Goal: Task Accomplishment & Management: Complete application form

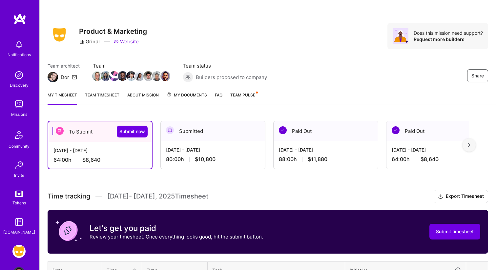
scroll to position [193, 0]
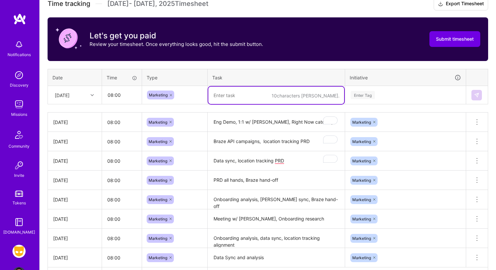
click at [70, 92] on div "[DATE]" at bounding box center [62, 95] width 15 height 7
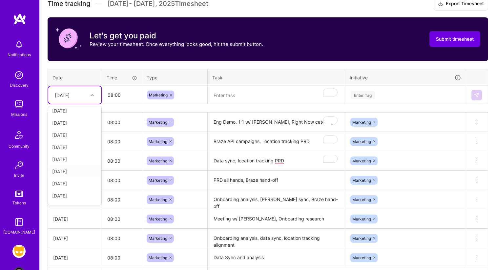
scroll to position [30, 0]
click at [74, 191] on div "[DATE]" at bounding box center [74, 193] width 53 height 12
click at [256, 97] on textarea "To enrich screen reader interactions, please activate Accessibility in Grammarl…" at bounding box center [276, 95] width 136 height 17
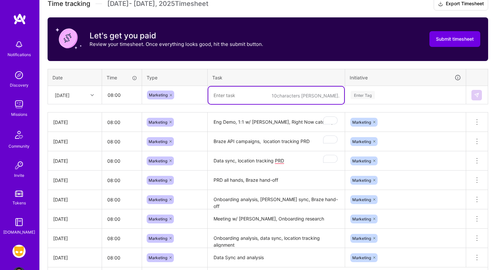
click at [238, 96] on textarea "To enrich screen reader interactions, please activate Accessibility in Grammarl…" at bounding box center [276, 95] width 136 height 17
click at [285, 75] on th "Task" at bounding box center [276, 77] width 137 height 17
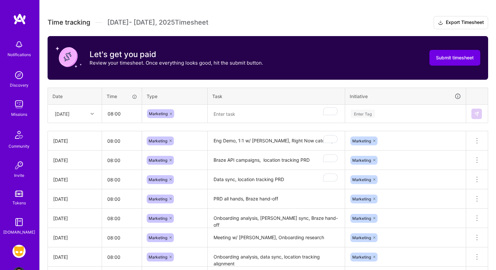
scroll to position [176, 0]
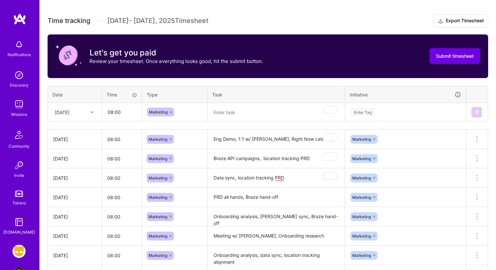
click at [250, 109] on textarea "To enrich screen reader interactions, please activate Accessibility in Grammarl…" at bounding box center [276, 112] width 136 height 17
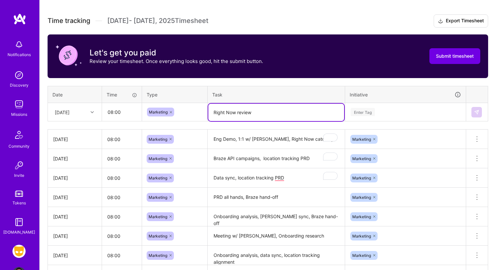
type textarea "Right Now review"
click at [375, 111] on div "Enter Tag" at bounding box center [405, 112] width 111 height 8
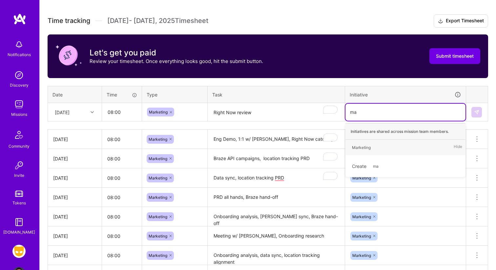
type input "mar"
click at [384, 150] on div "Marketing Hide" at bounding box center [405, 147] width 120 height 15
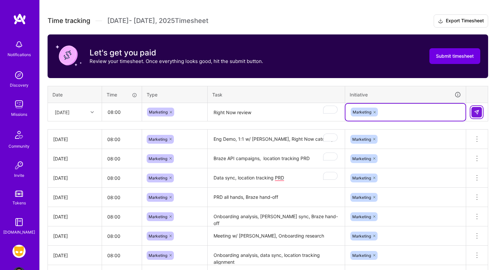
click at [472, 113] on button at bounding box center [476, 112] width 10 height 10
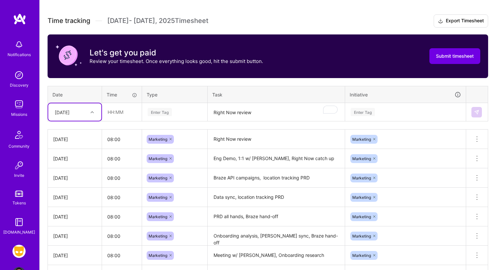
click at [87, 110] on div "[DATE]" at bounding box center [70, 112] width 36 height 11
click at [80, 201] on div "[DATE]" at bounding box center [74, 203] width 53 height 12
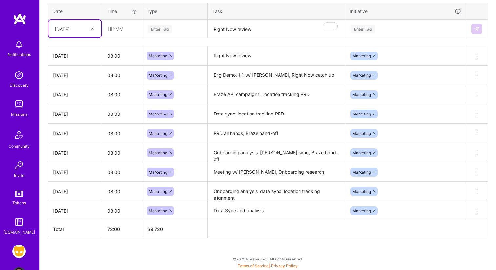
click at [239, 29] on textarea "Right Now review" at bounding box center [276, 28] width 136 height 17
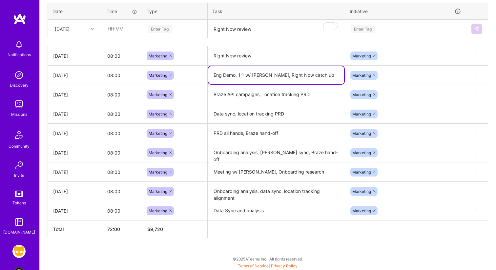
click at [309, 74] on textarea "Eng Demo, 1:1 w/ [PERSON_NAME], Right Now catch up" at bounding box center [276, 75] width 136 height 18
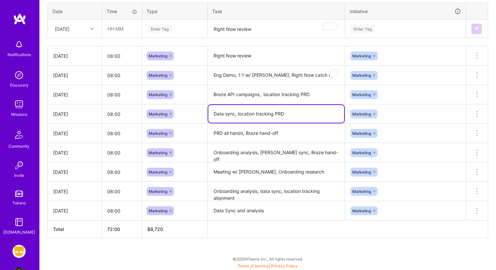
click at [297, 111] on textarea "Data sync, location tracking PRD" at bounding box center [276, 114] width 136 height 18
click at [289, 137] on textarea "PRD all hands, Braze hand-off" at bounding box center [276, 133] width 136 height 18
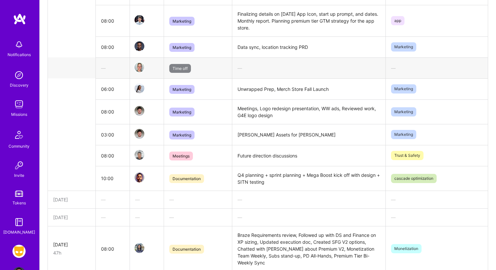
scroll to position [1141, 0]
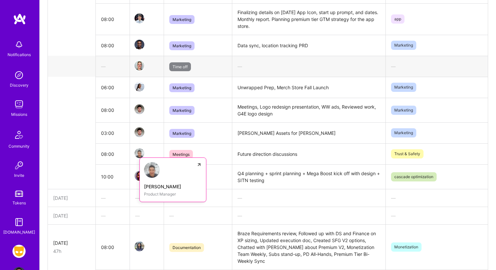
click at [140, 148] on img at bounding box center [140, 153] width 10 height 10
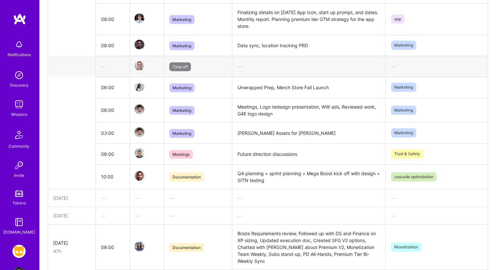
scroll to position [1179, 0]
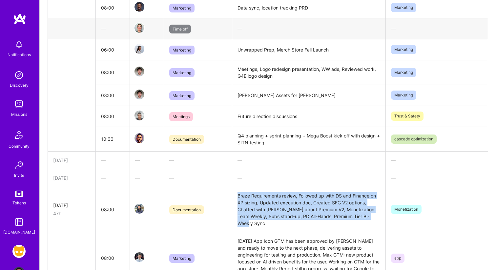
drag, startPoint x: 295, startPoint y: 224, endPoint x: 232, endPoint y: 184, distance: 74.3
click at [232, 187] on td "Braze Requirements review, Followed up with DS and Finance on XP sizing, Update…" at bounding box center [309, 209] width 154 height 45
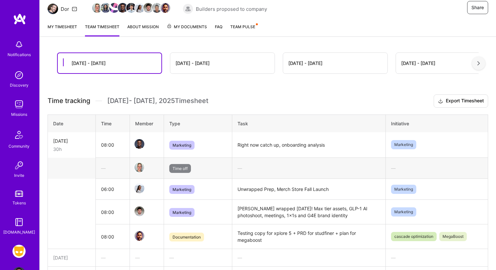
scroll to position [45, 0]
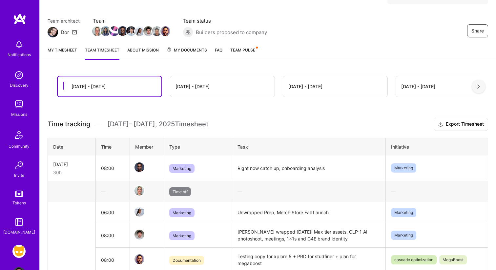
click at [66, 53] on link "My timesheet" at bounding box center [63, 53] width 30 height 13
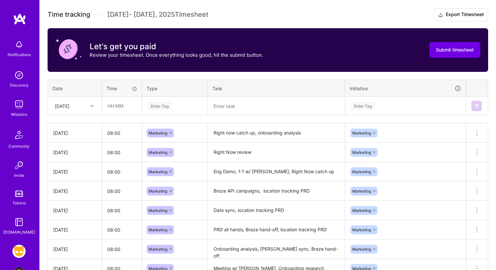
scroll to position [228, 0]
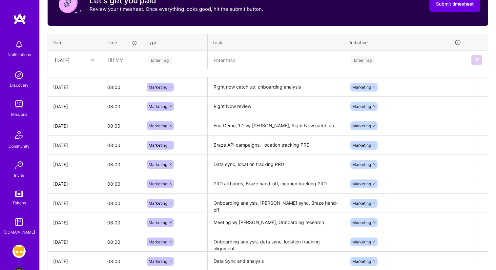
click at [224, 62] on textarea at bounding box center [276, 60] width 136 height 17
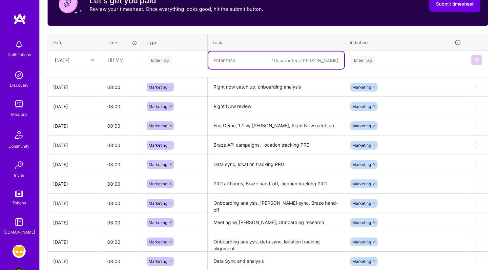
click at [161, 58] on div "Enter Tag" at bounding box center [160, 60] width 24 height 10
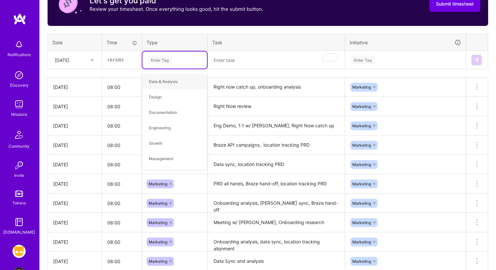
click at [230, 84] on textarea "Right now catch up, onboarding analysis" at bounding box center [276, 87] width 136 height 18
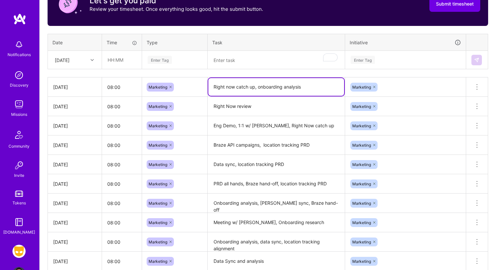
click at [85, 63] on div "[DATE]" at bounding box center [70, 59] width 36 height 11
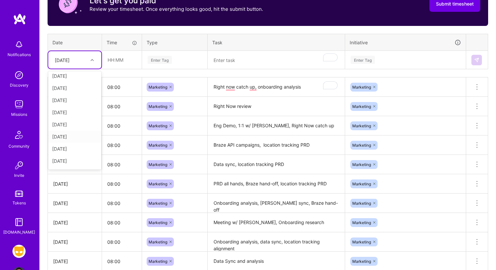
scroll to position [74, 0]
click at [80, 135] on div "[DATE]" at bounding box center [74, 138] width 53 height 12
click at [169, 62] on div "Enter Tag" at bounding box center [160, 60] width 24 height 10
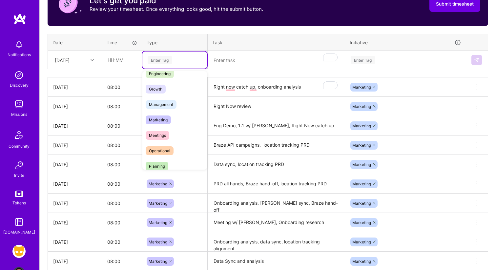
scroll to position [84, 0]
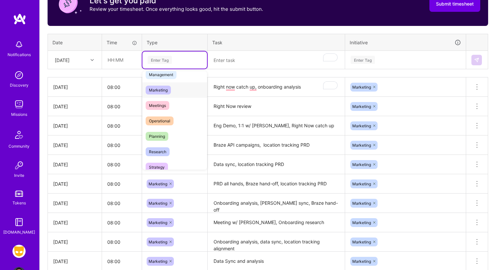
click at [177, 93] on div "Marketing" at bounding box center [174, 89] width 65 height 15
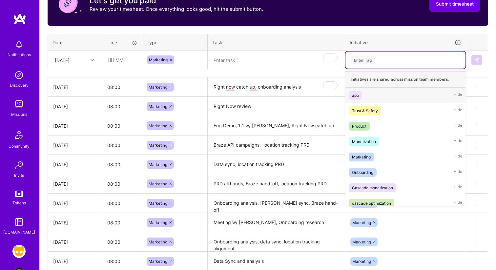
click at [368, 59] on div "Enter Tag" at bounding box center [363, 60] width 24 height 10
click at [381, 158] on div "Marketing Hide" at bounding box center [405, 156] width 120 height 15
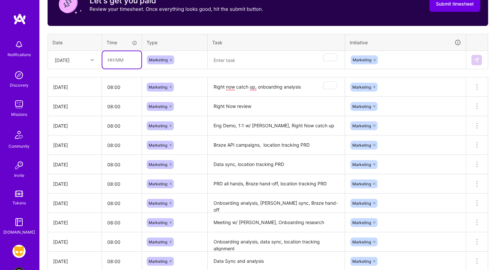
click at [116, 61] on input "text" at bounding box center [121, 59] width 39 height 17
type input "08:00"
click at [231, 54] on textarea "To enrich screen reader interactions, please activate Accessibility in Grammarl…" at bounding box center [276, 60] width 136 height 17
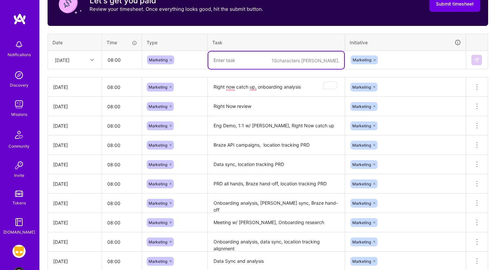
scroll to position [278, 0]
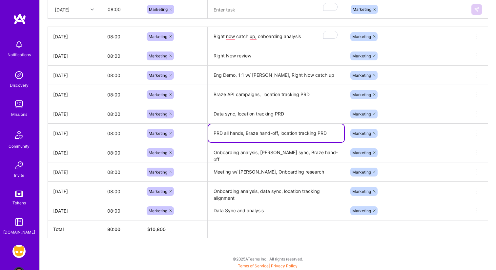
click at [218, 135] on textarea "PRD all hands, Braze hand-off, location tracking PRD" at bounding box center [276, 133] width 136 height 18
type textarea "Product all hands, Braze hand-off, location tracking PRD"
click at [278, 115] on textarea "Data sync, location tracking PRD" at bounding box center [276, 114] width 136 height 18
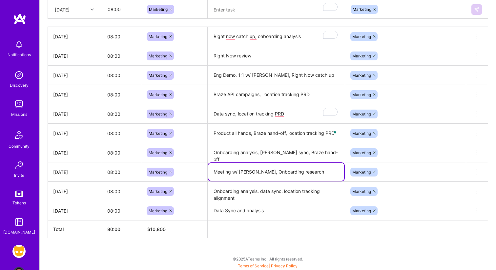
click at [306, 169] on textarea "Meeting w/ Nick, Onboarding research" at bounding box center [276, 172] width 136 height 18
click at [326, 153] on textarea "Onboarding analysis, Braze sync, Braze hand-off" at bounding box center [276, 153] width 136 height 18
click at [287, 131] on textarea "Product all hands, Braze hand-off, location tracking PRD" at bounding box center [276, 133] width 136 height 18
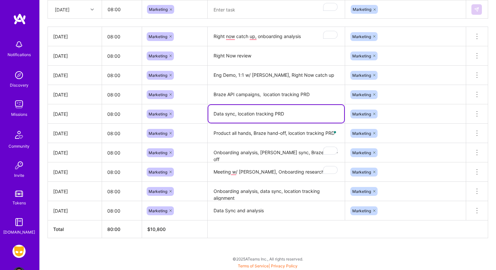
click at [292, 115] on textarea "Data sync, location tracking PRD" at bounding box center [276, 114] width 136 height 18
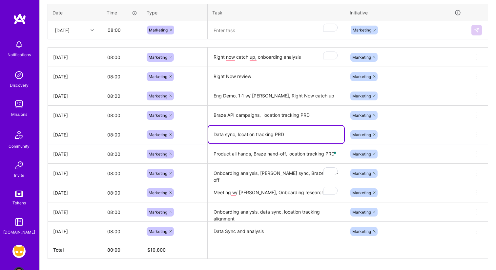
scroll to position [250, 0]
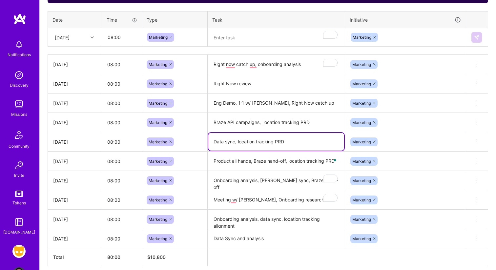
click at [276, 87] on textarea "Right Now review" at bounding box center [276, 84] width 136 height 18
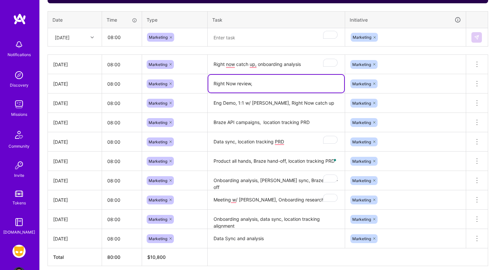
type textarea "Right Now review,"
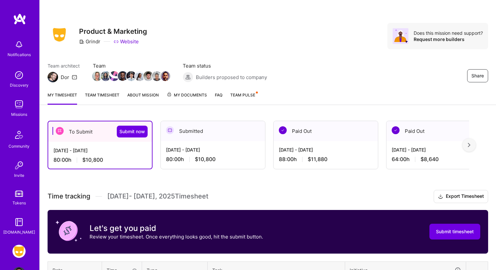
scroll to position [250, 0]
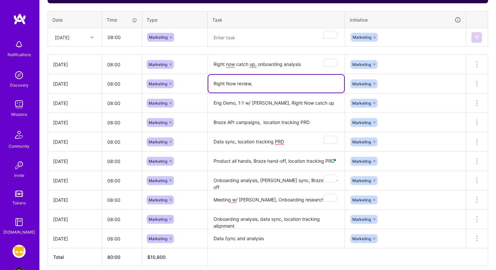
click at [282, 205] on textarea "Meeting w/ Nick, Onboarding research" at bounding box center [276, 200] width 136 height 18
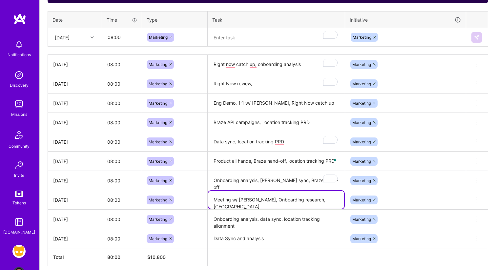
type textarea "Meeting w/ Nick, Onboarding research, Stati"
click at [305, 183] on textarea "Onboarding analysis, Braze sync, Braze hand-off" at bounding box center [276, 181] width 136 height 18
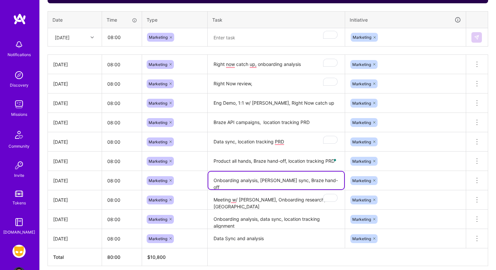
click at [319, 180] on textarea "Onboarding analysis, Braze sync, Braze hand-off" at bounding box center [276, 181] width 136 height 18
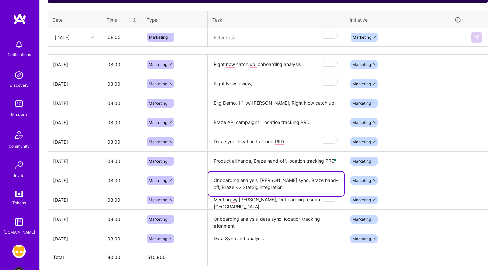
drag, startPoint x: 322, startPoint y: 181, endPoint x: 325, endPoint y: 203, distance: 22.5
click at [325, 203] on tbody "Mon, Sep 15 08:00 Marketing Right now catch up, onboarding analysis Marketing D…" at bounding box center [268, 152] width 440 height 194
type textarea "Onboarding analysis, [PERSON_NAME] sync, Braze hand-off, Braze <> StatSig integ…"
click at [276, 207] on textarea "Meeting w/ Nick, Onboarding research, Stati" at bounding box center [276, 200] width 136 height 18
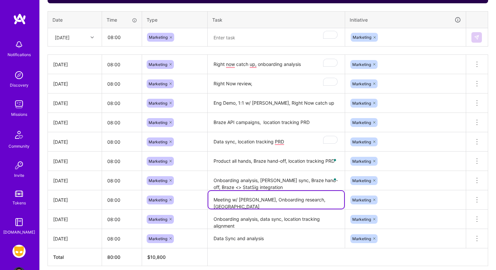
click at [304, 199] on textarea "Meeting w/ Nick, Onboarding research, Stati" at bounding box center [276, 200] width 136 height 18
paste textarea "Braze <> StatSig integration"
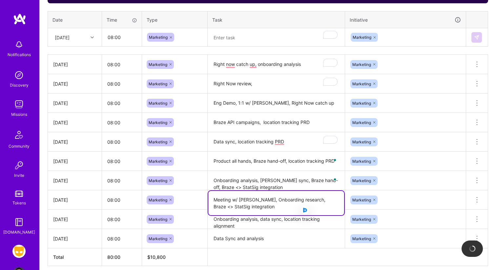
type textarea "Meeting w/ Nick, Onboarding research, Braze <> StatSig integration"
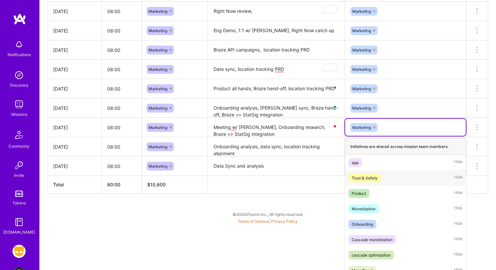
click at [397, 136] on div "option Trust & Safety focused, 2 of 9. 8 results available. Use Up and Down to …" at bounding box center [405, 127] width 121 height 17
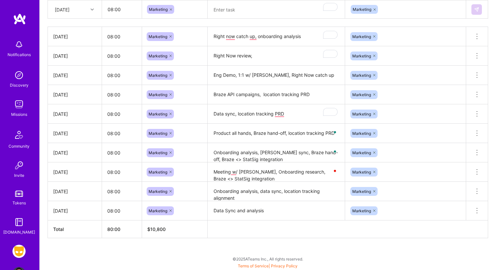
click at [252, 188] on table "Mon, Sep 15 08:00 Marketing Right now catch up, onboarding analysis Marketing D…" at bounding box center [268, 133] width 441 height 212
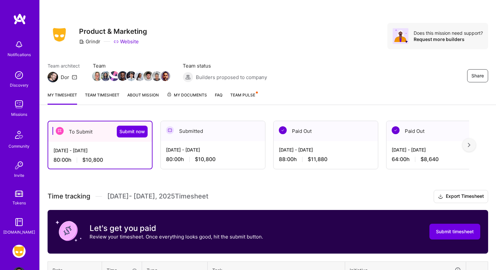
scroll to position [5, 0]
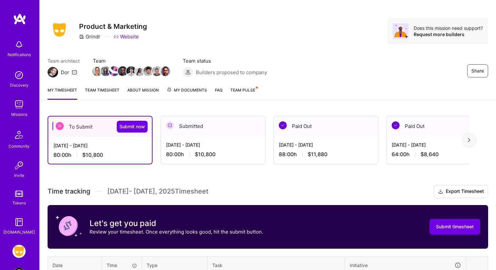
click at [105, 92] on link "Team timesheet" at bounding box center [102, 93] width 34 height 13
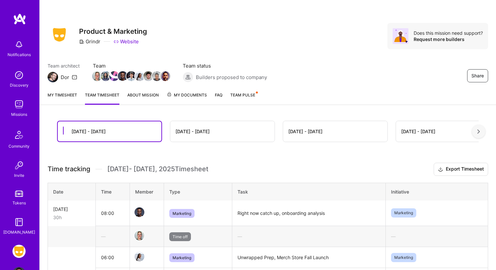
click at [62, 94] on link "My timesheet" at bounding box center [63, 98] width 30 height 13
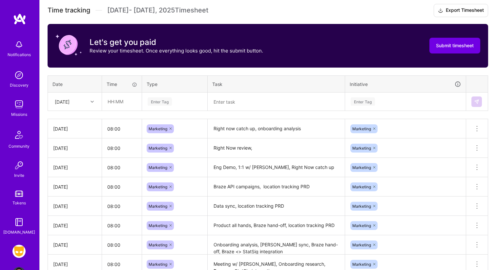
scroll to position [278, 0]
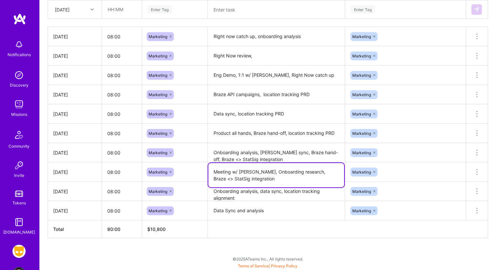
click at [228, 172] on textarea "Meeting w/ Nick, Onboarding research, Braze <> StatSig integration" at bounding box center [276, 175] width 136 height 24
click at [269, 175] on textarea "1:1 w/ Nick, Onboarding research, Braze <> StatSig integration" at bounding box center [276, 175] width 136 height 24
type textarea "1:1 w/ Nick, Onboarding research, Braze <> StatSig integration"
click at [271, 198] on textarea "Onboarding analysis, data sync, location tracking alignment" at bounding box center [276, 191] width 136 height 18
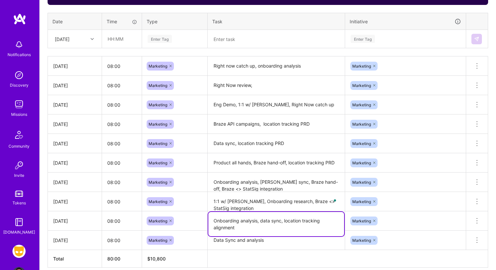
scroll to position [248, 0]
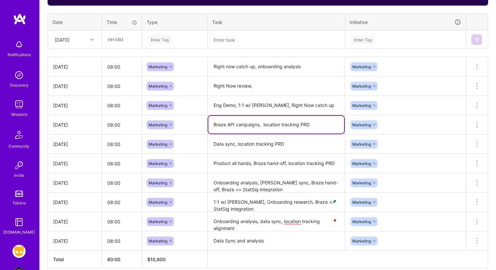
click at [305, 129] on textarea "Braze API campaigns, location tracking PRD" at bounding box center [276, 125] width 136 height 18
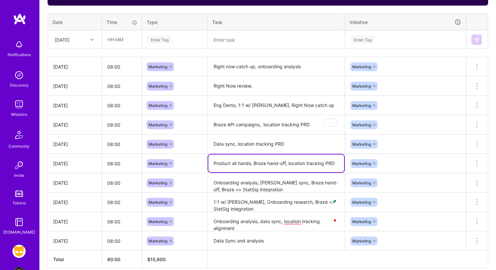
click at [252, 155] on textarea "Product all hands, Braze hand-off, location tracking PRD" at bounding box center [276, 164] width 136 height 18
click at [239, 242] on textarea "Data Sync and analysis" at bounding box center [276, 241] width 136 height 18
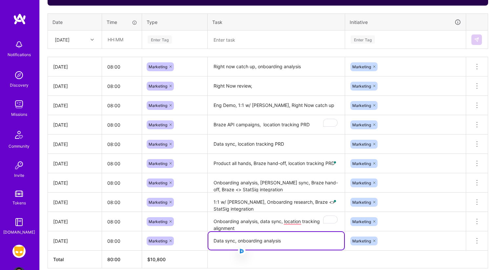
click at [288, 237] on textarea "Data sync, onboarding analysis" at bounding box center [276, 241] width 136 height 18
type textarea "Data sync, onboarding analysis, testing framework"
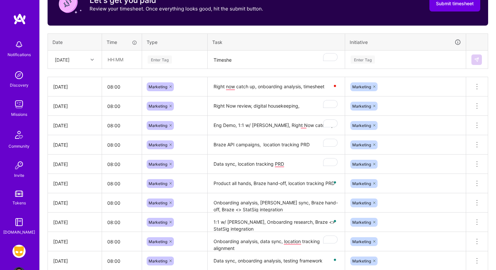
scroll to position [228, 0]
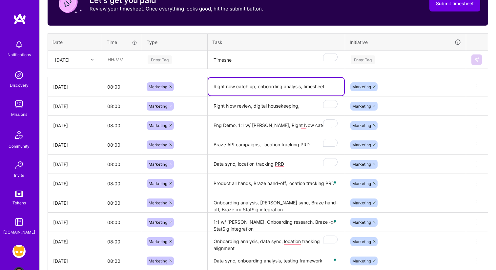
drag, startPoint x: 257, startPoint y: 84, endPoint x: 301, endPoint y: 88, distance: 44.4
click at [301, 88] on textarea "Right now catch up, onboarding analysis, timesheet" at bounding box center [276, 87] width 136 height 18
click at [222, 58] on textarea "Timeshe" at bounding box center [276, 59] width 136 height 17
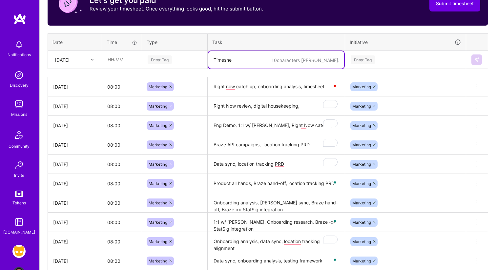
click at [222, 58] on textarea "Timeshe" at bounding box center [276, 59] width 136 height 17
paste textarea "onboarding analysis"
click at [219, 62] on textarea "onboarding analysis" at bounding box center [276, 59] width 136 height 17
click at [268, 63] on textarea "Onboarding analysis" at bounding box center [276, 59] width 136 height 17
type textarea "Onboarding analysis,"
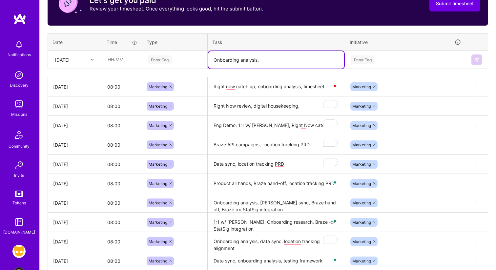
scroll to position [229, 0]
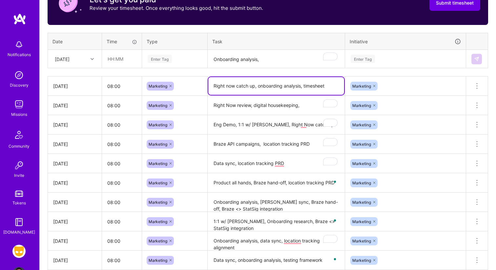
click at [276, 87] on textarea "Right now catch up, onboarding analysis, timesheet" at bounding box center [276, 86] width 136 height 18
click at [325, 84] on textarea "Right now catch up, onboarding analysis, timesheet" at bounding box center [276, 86] width 136 height 18
click at [307, 100] on textarea "Right Now review, digital housekeeping," at bounding box center [276, 105] width 136 height 18
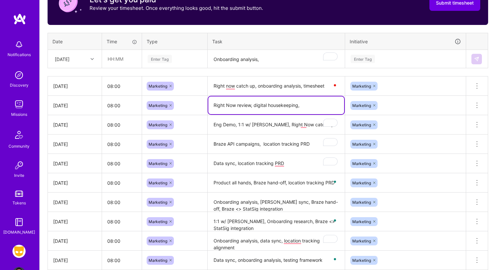
click at [306, 102] on textarea "Right Now review, digital housekeeping," at bounding box center [276, 105] width 136 height 18
click at [242, 114] on textarea "Right Now review, digital housekeeping, Braze documentation" at bounding box center [276, 108] width 136 height 24
type textarea "Right Now review, digital housekeeping, Braze documentation"
click at [245, 79] on textarea "Right now catch up, onboarding analysis, timesheet" at bounding box center [276, 86] width 136 height 18
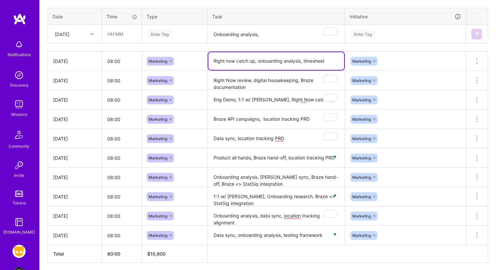
scroll to position [259, 0]
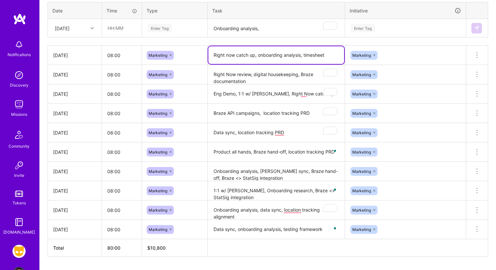
click at [279, 107] on textarea "Braze API campaigns, location tracking PRD" at bounding box center [276, 113] width 136 height 18
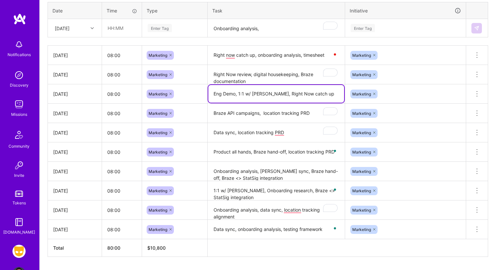
click at [311, 94] on textarea "Eng Demo, 1:1 w/ [PERSON_NAME], Right Now catch up" at bounding box center [276, 94] width 136 height 18
click at [261, 113] on textarea "Braze API campaigns, location tracking PRD" at bounding box center [276, 113] width 136 height 18
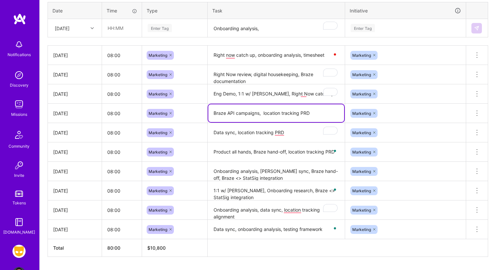
click at [264, 113] on textarea "Braze API campaigns, location tracking PRD" at bounding box center [276, 113] width 136 height 18
type textarea "Braze API campaigns, location tracking PRD"
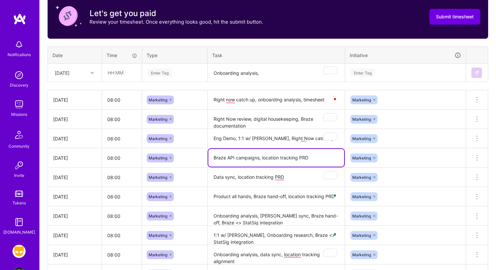
scroll to position [200, 0]
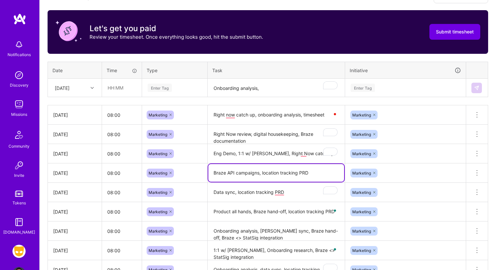
click at [270, 92] on textarea "Onboarding analysis," at bounding box center [276, 87] width 136 height 17
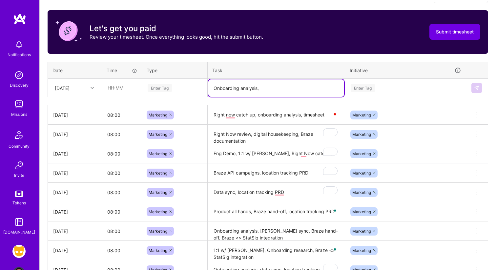
click at [249, 89] on textarea "Onboarding analysis," at bounding box center [276, 87] width 136 height 17
click at [275, 87] on textarea "Onboarding analysis," at bounding box center [276, 87] width 136 height 17
click at [284, 137] on textarea "Right Now review, digital housekeeping, Braze documentation" at bounding box center [276, 134] width 136 height 18
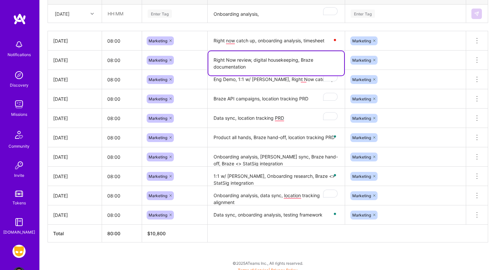
scroll to position [278, 0]
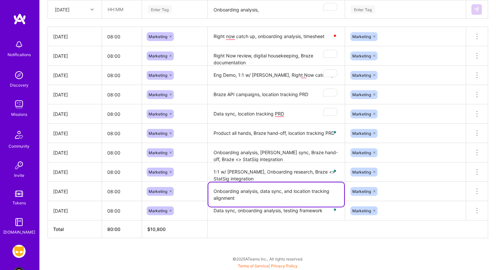
type textarea "Onboarding analysis, data sync, and location tracking alignment"
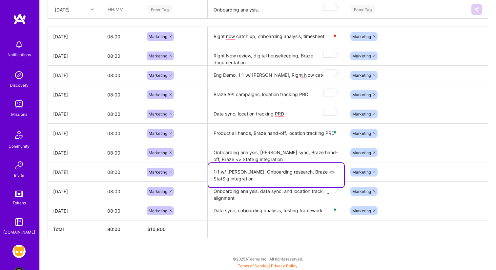
click at [281, 179] on textarea "1:1 w/ Nick, Onboarding research, Braze <> StatSig integration" at bounding box center [276, 175] width 136 height 24
type textarea "1:1 w/ [PERSON_NAME], Onboarding research, Braze <> StatSig integration, Airpor…"
click at [310, 148] on textarea "Onboarding analysis, [PERSON_NAME] sync, Braze hand-off, Braze <> StatSig integ…" at bounding box center [276, 153] width 136 height 18
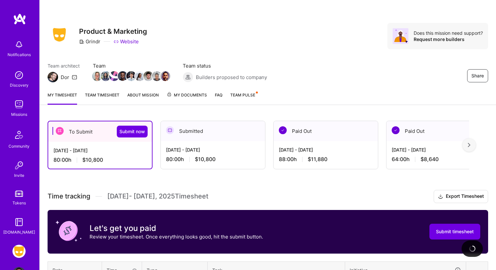
scroll to position [278, 0]
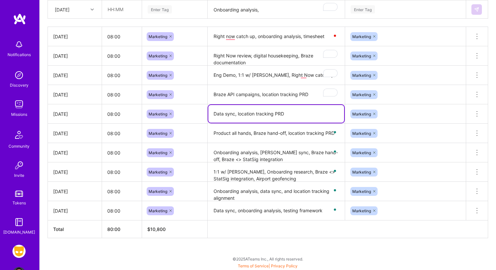
drag, startPoint x: 288, startPoint y: 114, endPoint x: 275, endPoint y: 114, distance: 13.5
click at [275, 114] on textarea "Data sync, location tracking PRD" at bounding box center [276, 114] width 136 height 18
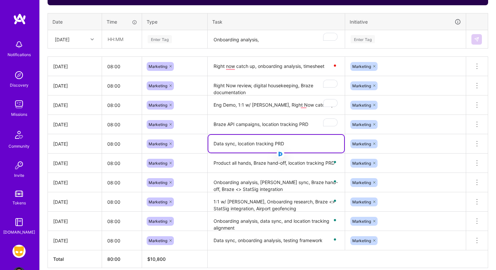
scroll to position [245, 0]
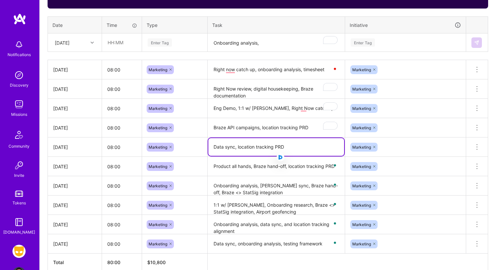
click at [308, 110] on textarea "Eng Demo, 1:1 w/ [PERSON_NAME], Right Now catch up" at bounding box center [276, 108] width 136 height 18
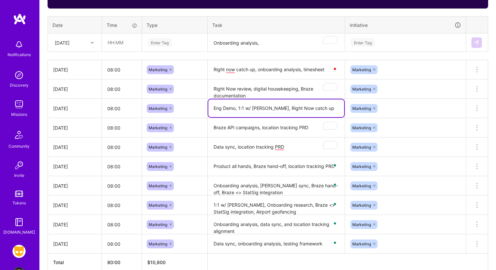
click at [284, 93] on textarea "Right Now review, digital housekeeping, Braze documentation" at bounding box center [276, 89] width 136 height 18
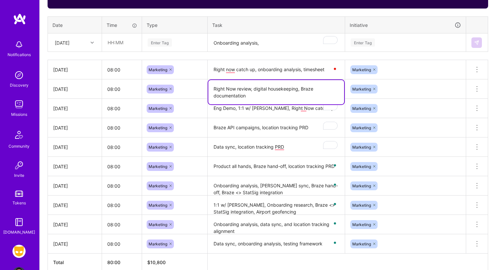
click at [277, 71] on textarea "Right now catch up, onboarding analysis, timesheet" at bounding box center [276, 70] width 136 height 18
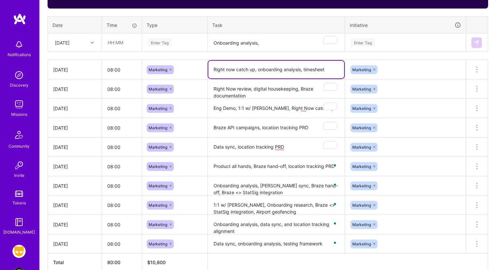
click at [274, 41] on textarea "Onboarding analysis," at bounding box center [276, 42] width 136 height 17
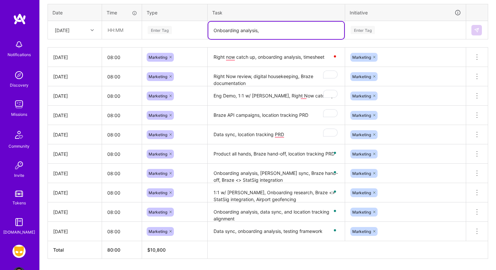
scroll to position [259, 0]
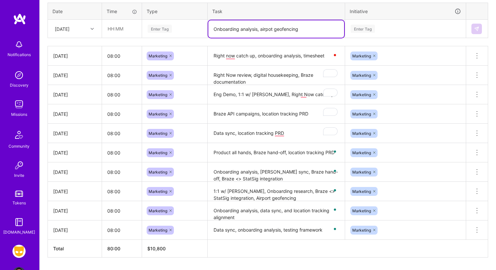
click at [262, 29] on textarea "Onboarding analysis, airpot geofencing" at bounding box center [276, 28] width 136 height 17
click at [269, 28] on textarea "Onboarding analysis, airpot geofencing" at bounding box center [276, 28] width 136 height 17
drag, startPoint x: 310, startPoint y: 31, endPoint x: 262, endPoint y: 30, distance: 47.9
click at [262, 30] on textarea "Onboarding analysis, airport geofencing" at bounding box center [276, 28] width 136 height 17
type textarea "Onboarding analysis, airport geofencing"
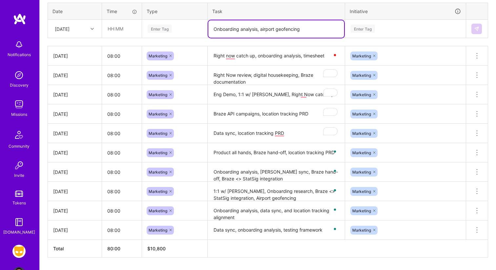
click at [326, 58] on textarea "Right now catch up, onboarding analysis, timesheet" at bounding box center [276, 56] width 136 height 18
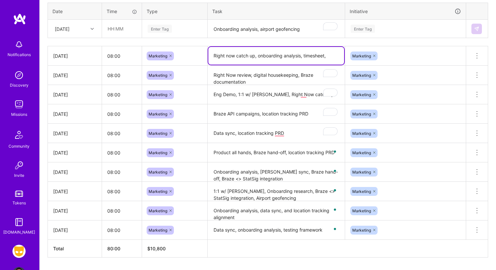
paste textarea "airport geofencing"
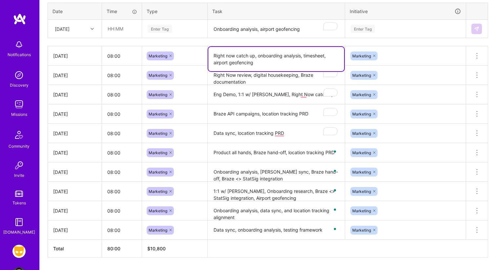
type textarea "Right now catch up, onboarding analysis, timesheet, airport geofencing"
click at [383, 32] on div "Enter Tag" at bounding box center [405, 29] width 111 height 8
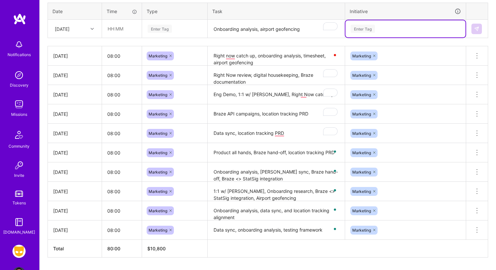
click at [369, 31] on div "Enter Tag" at bounding box center [363, 29] width 24 height 10
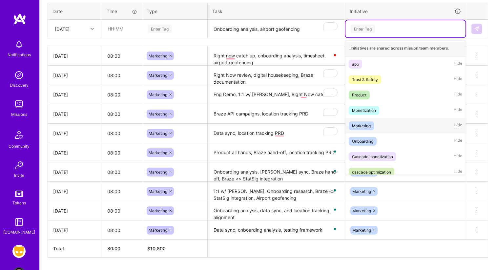
click at [383, 126] on div "Marketing Hide" at bounding box center [405, 125] width 120 height 15
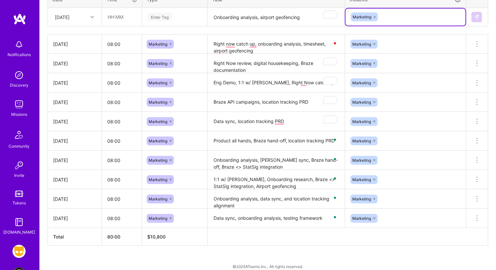
scroll to position [278, 0]
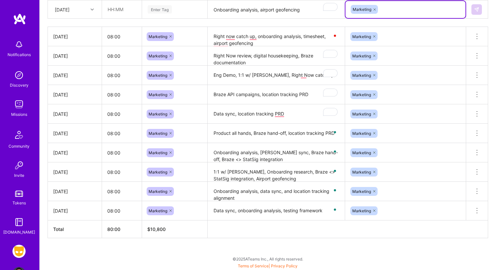
click at [269, 136] on textarea "Product all hands, Braze hand-off, location tracking PRD" at bounding box center [276, 133] width 136 height 18
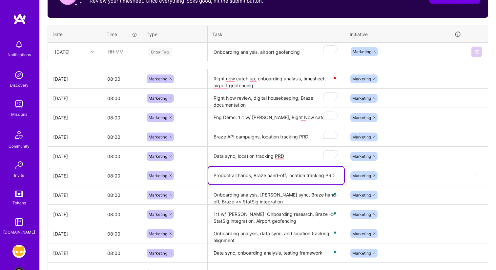
scroll to position [230, 0]
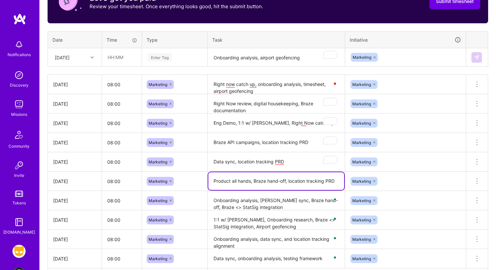
click at [306, 58] on textarea "Onboarding analysis, airport geofencing" at bounding box center [276, 57] width 136 height 17
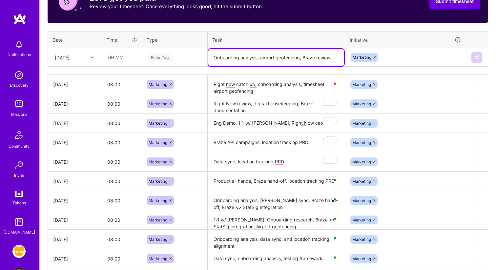
type textarea "Onboarding analysis, airport geofencing, Braze review"
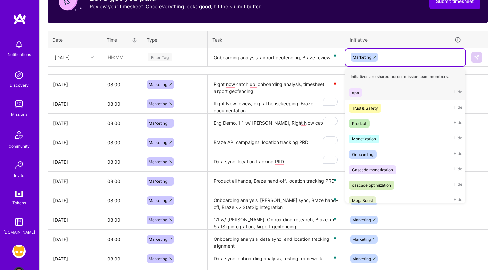
click at [441, 54] on div "Marketing" at bounding box center [405, 57] width 111 height 10
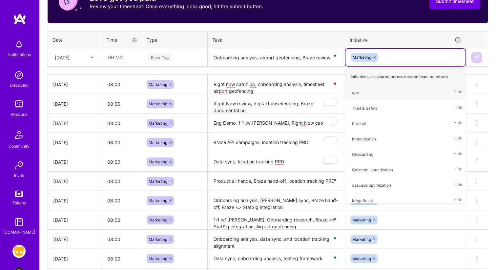
click at [170, 55] on div "Enter Tag" at bounding box center [160, 57] width 24 height 10
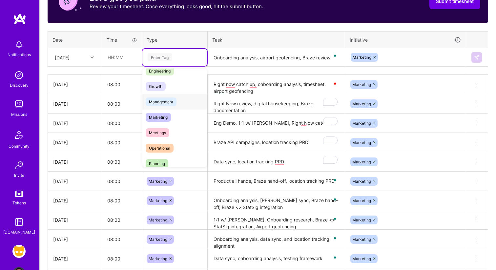
scroll to position [56, 0]
click at [169, 116] on span "Marketing" at bounding box center [158, 115] width 25 height 9
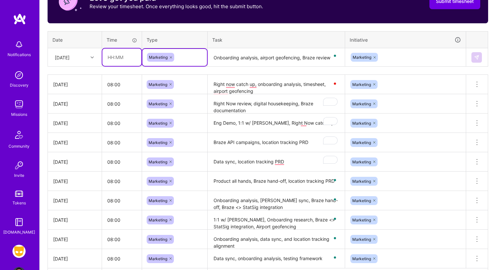
click at [119, 59] on input "text" at bounding box center [121, 57] width 39 height 17
type input "08:00"
click at [220, 41] on th "Task" at bounding box center [276, 39] width 137 height 17
click at [333, 56] on div "Open Grammarly." at bounding box center [334, 55] width 3 height 3
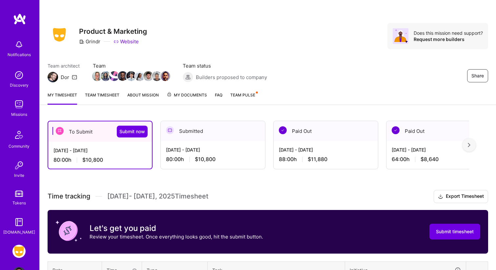
scroll to position [230, 0]
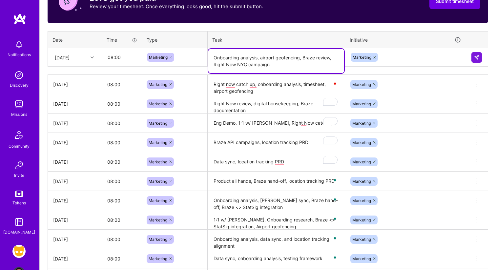
click at [214, 59] on textarea "Onboarding analysis, airport geofencing, Braze review, Right Now NYC campaign" at bounding box center [276, 61] width 136 height 24
type textarea "Onboarding analysis, airport geofencing, Braze review, Right Now NYC campaign"
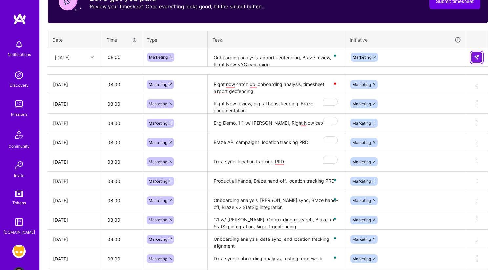
click at [481, 60] on button at bounding box center [476, 57] width 10 height 10
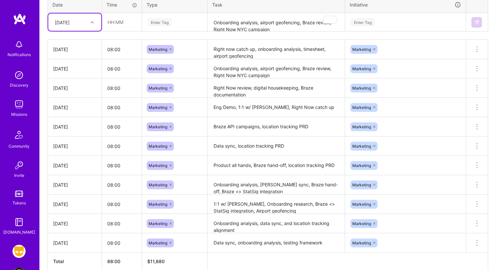
scroll to position [264, 0]
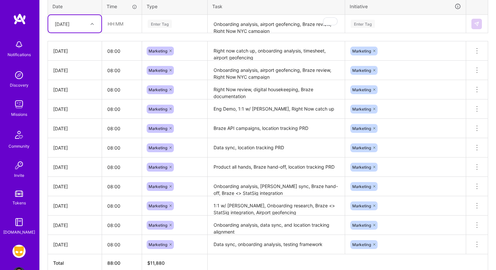
click at [287, 151] on textarea "Data sync, location tracking PRD" at bounding box center [276, 148] width 136 height 18
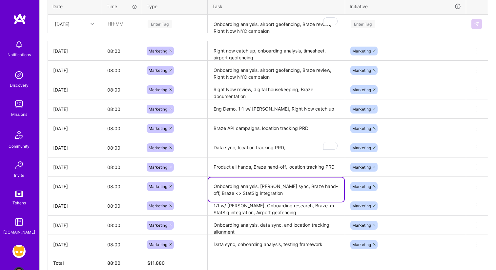
click at [322, 189] on textarea "Onboarding analysis, [PERSON_NAME] sync, Braze hand-off, Braze <> StatSig integ…" at bounding box center [276, 189] width 136 height 24
click at [303, 151] on textarea "Data sync, location tracking PRD," at bounding box center [276, 148] width 136 height 18
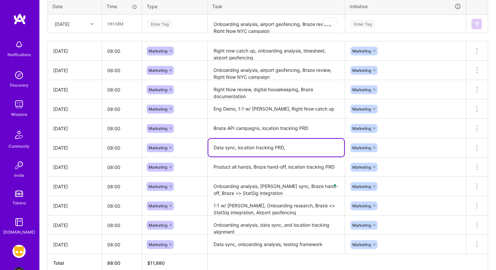
paste textarea "Braze <> StatSig integration"
type textarea "Data sync, location tracking PRD, Braze <> StatSig integration"
click at [418, 126] on div "Marketing" at bounding box center [406, 128] width 112 height 10
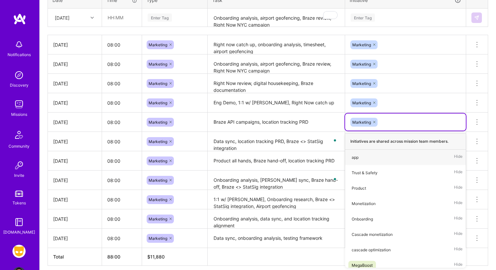
click at [299, 204] on textarea "1:1 w/ [PERSON_NAME], Onboarding research, Braze <> StatSig integration, Airpor…" at bounding box center [276, 200] width 136 height 18
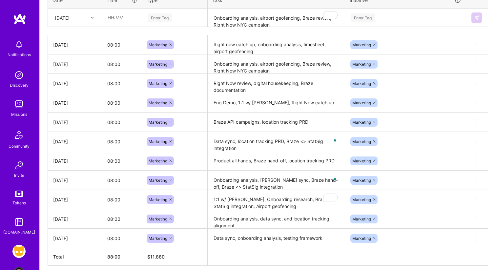
click at [300, 252] on th at bounding box center [348, 257] width 280 height 18
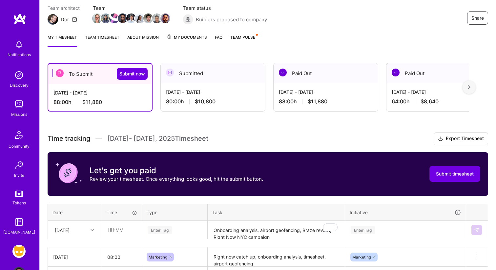
scroll to position [36, 0]
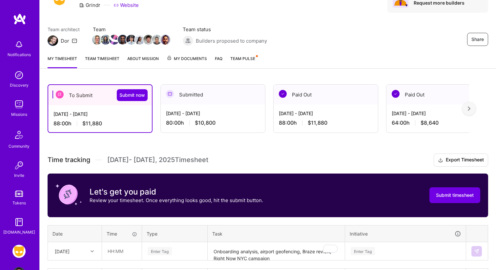
click at [176, 91] on div "Submitted" at bounding box center [213, 95] width 104 height 20
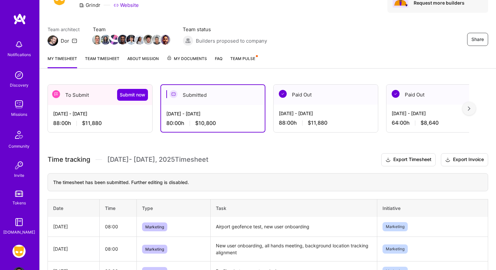
click at [90, 59] on link "Team timesheet" at bounding box center [102, 61] width 34 height 13
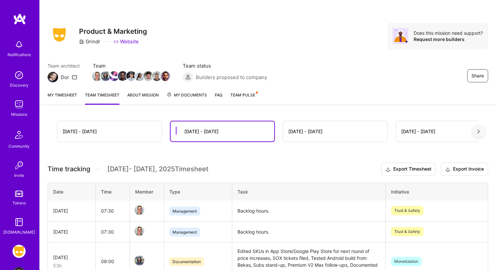
click at [65, 96] on link "My timesheet" at bounding box center [63, 98] width 30 height 13
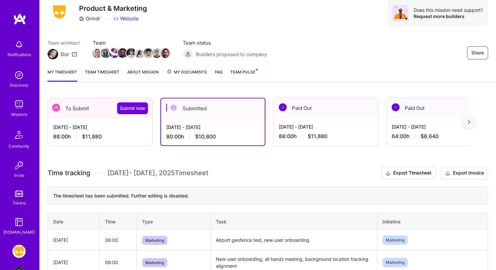
scroll to position [24, 0]
